Goal: Navigation & Orientation: Find specific page/section

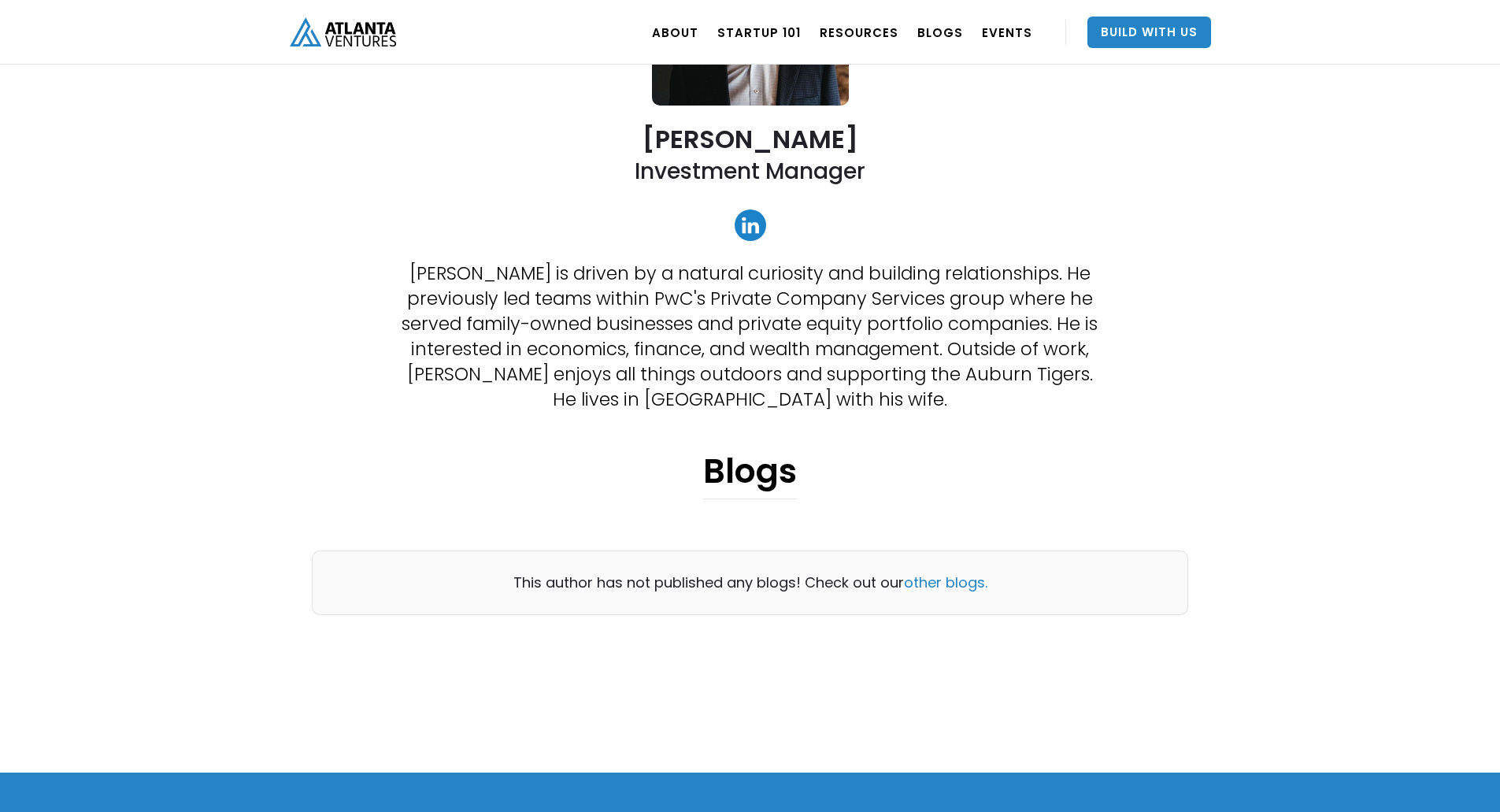
scroll to position [394, 0]
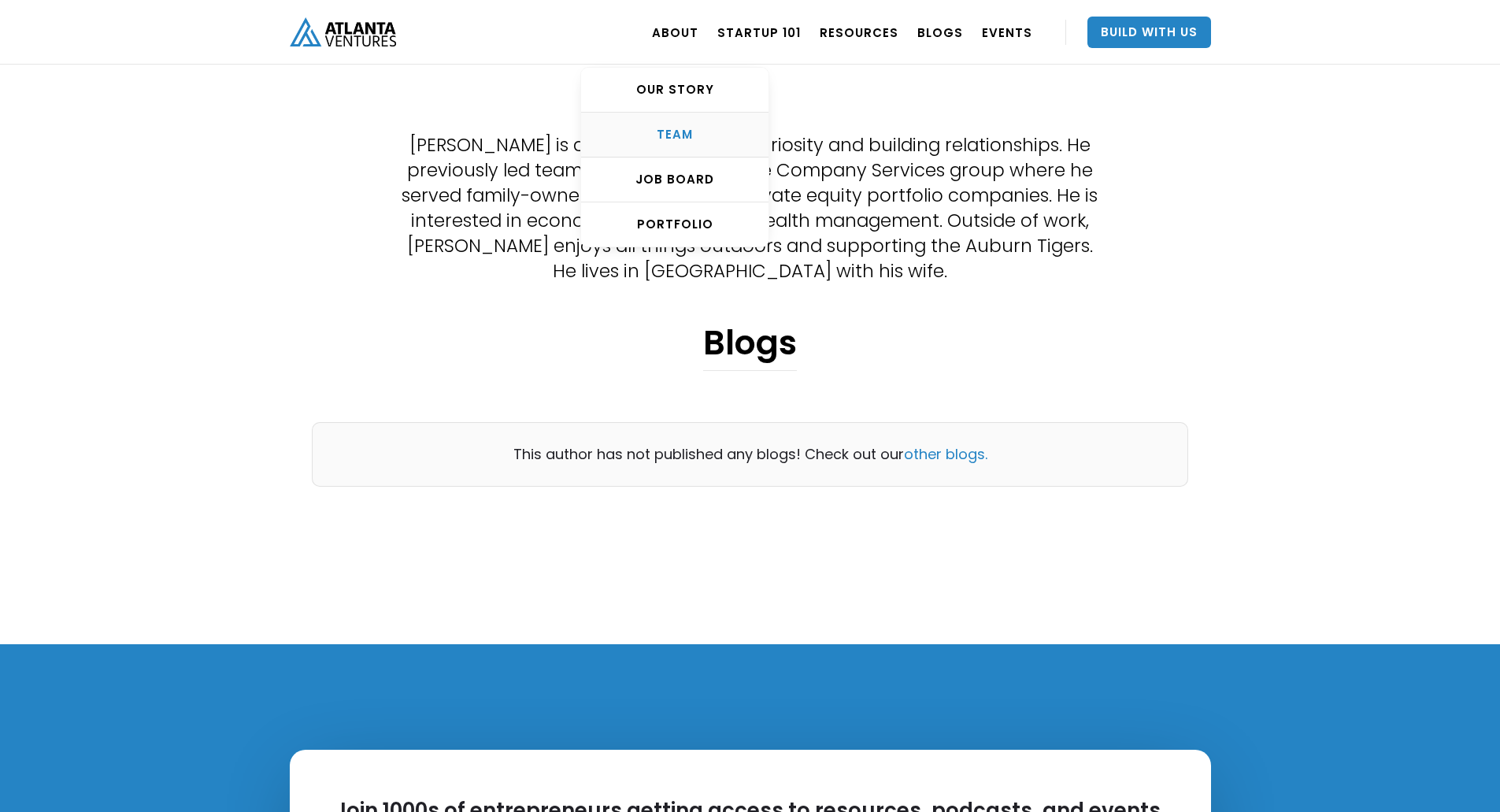
click at [683, 131] on div "TEAM" at bounding box center [675, 135] width 188 height 16
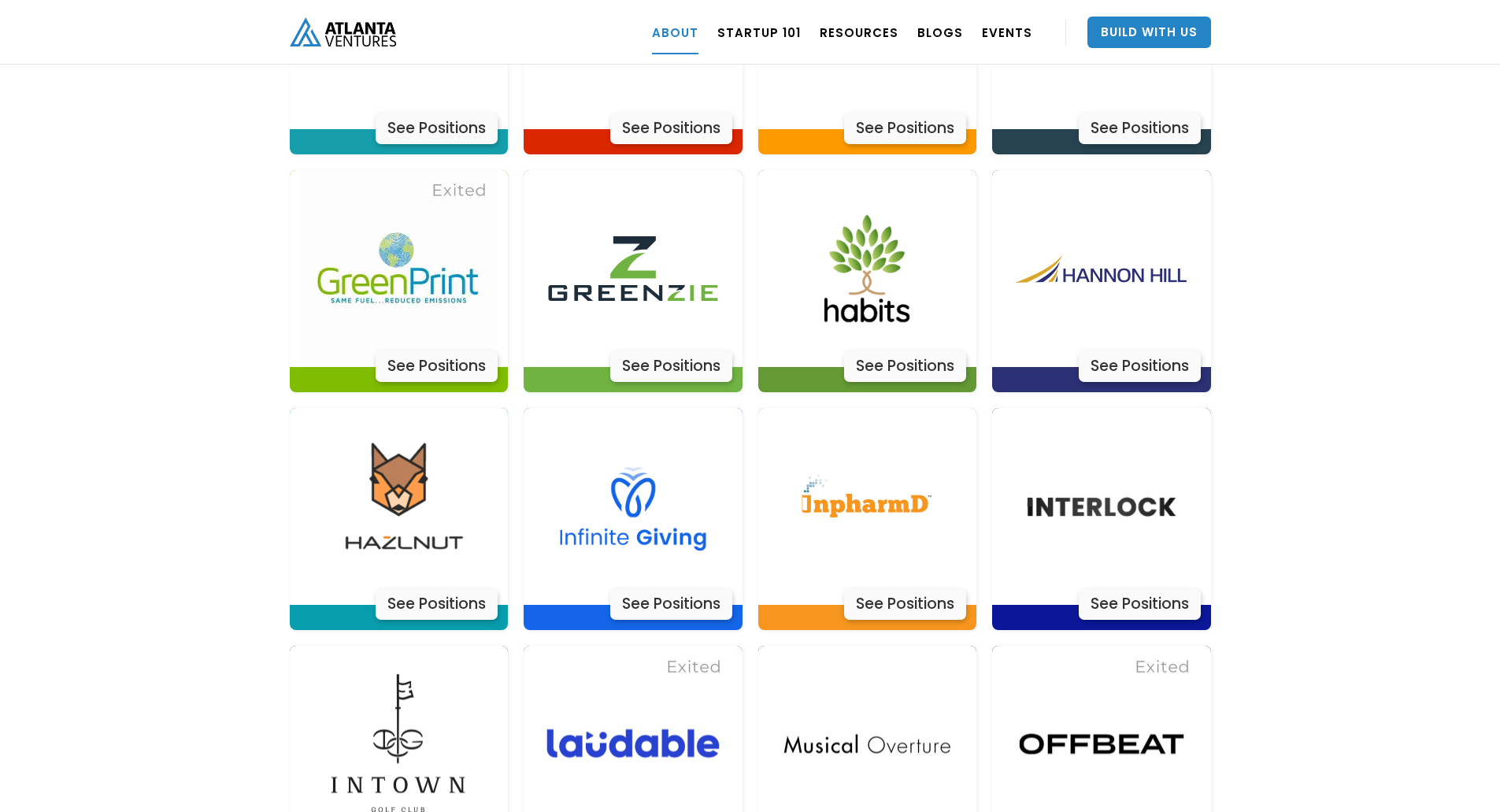
scroll to position [3811, 0]
